Goal: Register for event/course

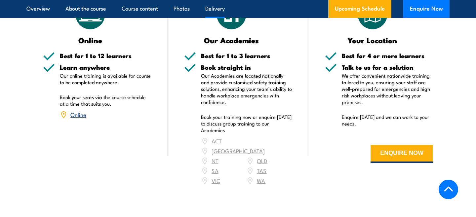
scroll to position [1145, 0]
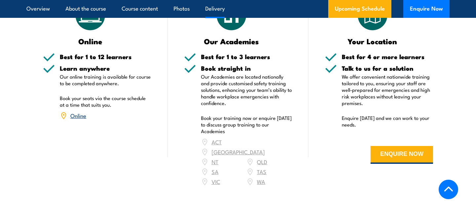
click at [81, 111] on link "Online" at bounding box center [78, 115] width 16 height 8
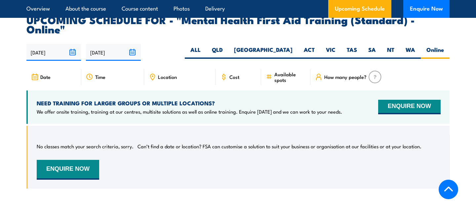
scroll to position [1354, 0]
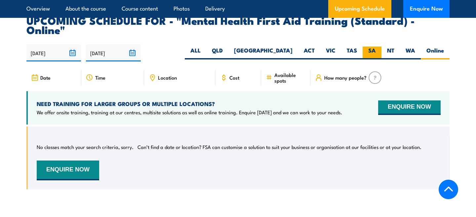
click at [370, 47] on label "SA" at bounding box center [371, 53] width 19 height 13
click at [376, 47] on input "SA" at bounding box center [378, 49] width 4 height 4
radio input "true"
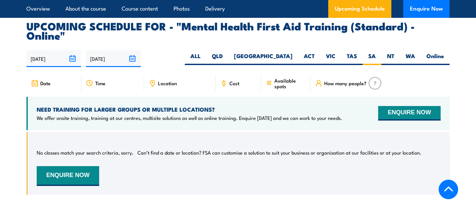
scroll to position [1351, 0]
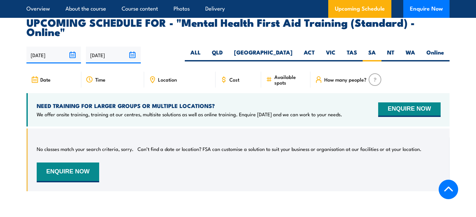
click at [371, 73] on img at bounding box center [374, 79] width 13 height 13
click at [375, 73] on img at bounding box center [374, 79] width 13 height 13
drag, startPoint x: 346, startPoint y: 61, endPoint x: 328, endPoint y: 62, distance: 18.8
click at [346, 77] on span "How many people?" at bounding box center [345, 80] width 42 height 6
click at [320, 80] on icon at bounding box center [320, 81] width 2 height 3
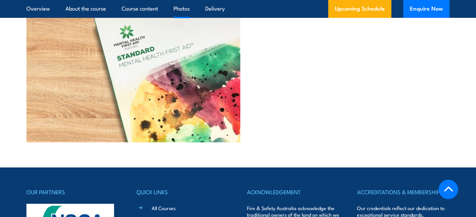
scroll to position [1882, 0]
